Goal: Communication & Community: Participate in discussion

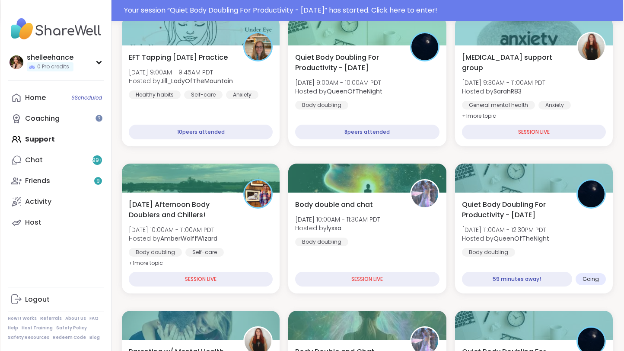
scroll to position [142, 0]
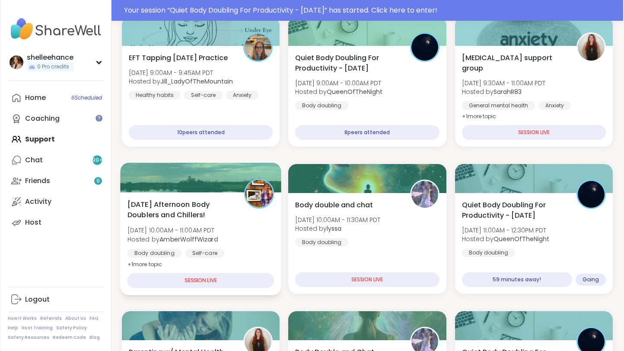
click at [259, 232] on div "[DATE] Afternoon Body Doublers and Chillers! [DATE] 10:00AM - 11:00AM PDT Hoste…" at bounding box center [201, 234] width 147 height 70
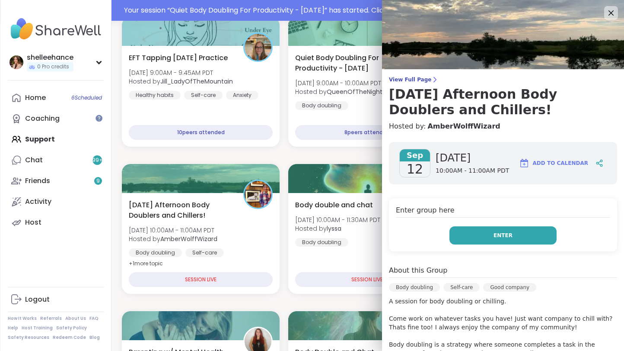
click at [474, 234] on button "Enter" at bounding box center [503, 235] width 107 height 18
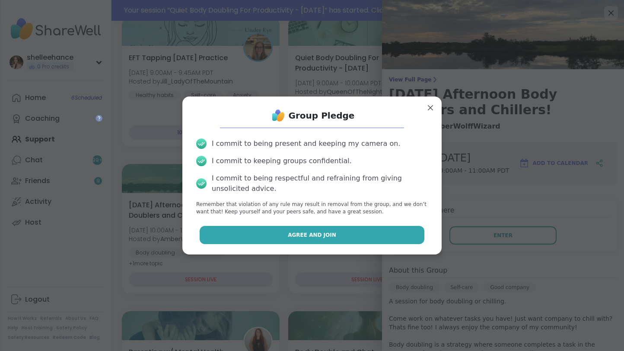
click at [281, 236] on button "Agree and Join" at bounding box center [312, 235] width 225 height 18
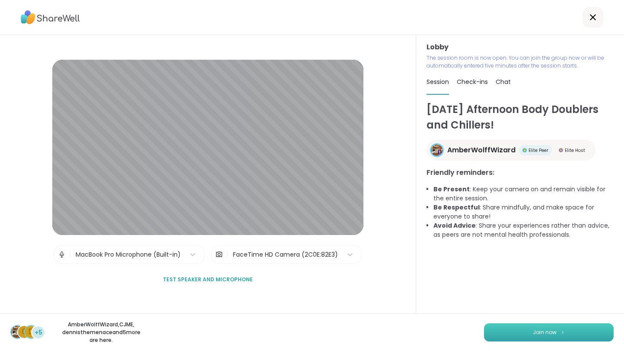
click at [540, 337] on button "Join now" at bounding box center [549, 332] width 130 height 18
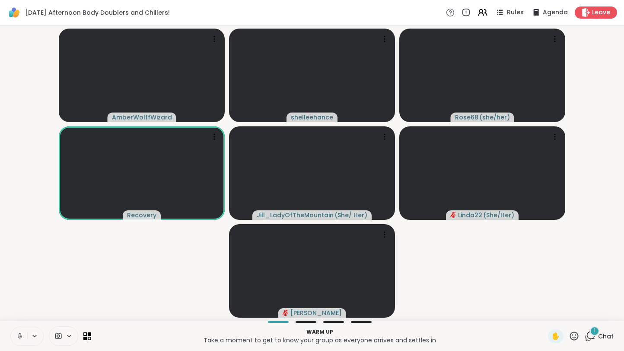
click at [16, 337] on button at bounding box center [19, 336] width 16 height 18
